Goal: Task Accomplishment & Management: Use online tool/utility

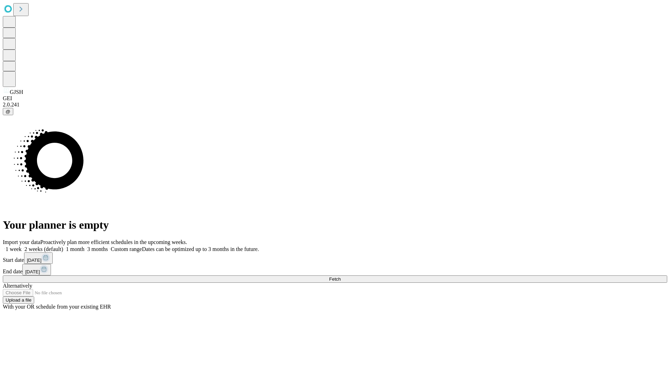
click at [341, 276] on span "Fetch" at bounding box center [335, 278] width 12 height 5
